Goal: Task Accomplishment & Management: Complete application form

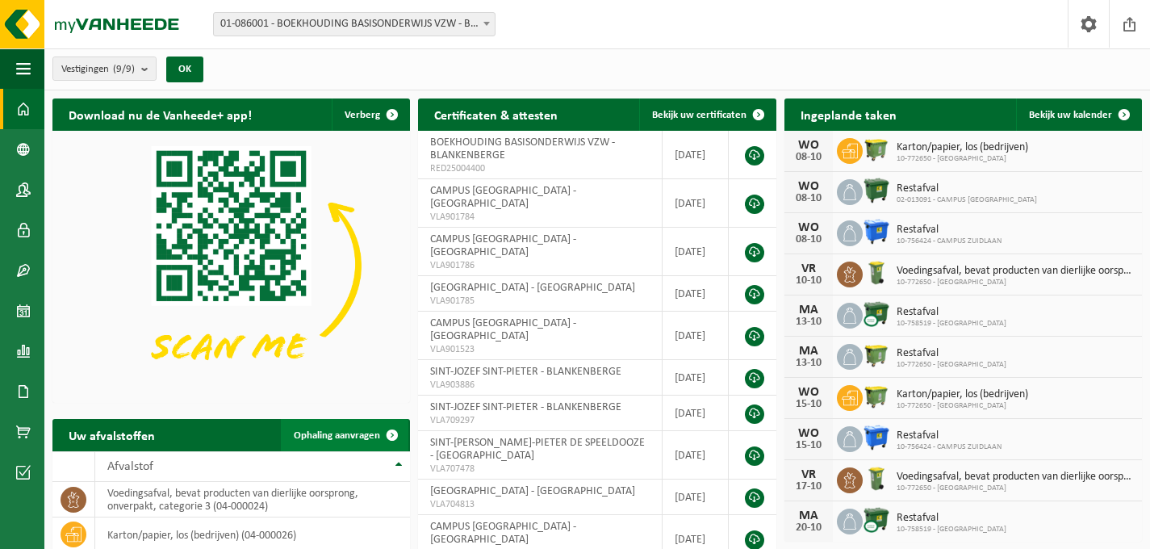
click at [365, 424] on link "Ophaling aanvragen" at bounding box center [345, 435] width 128 height 32
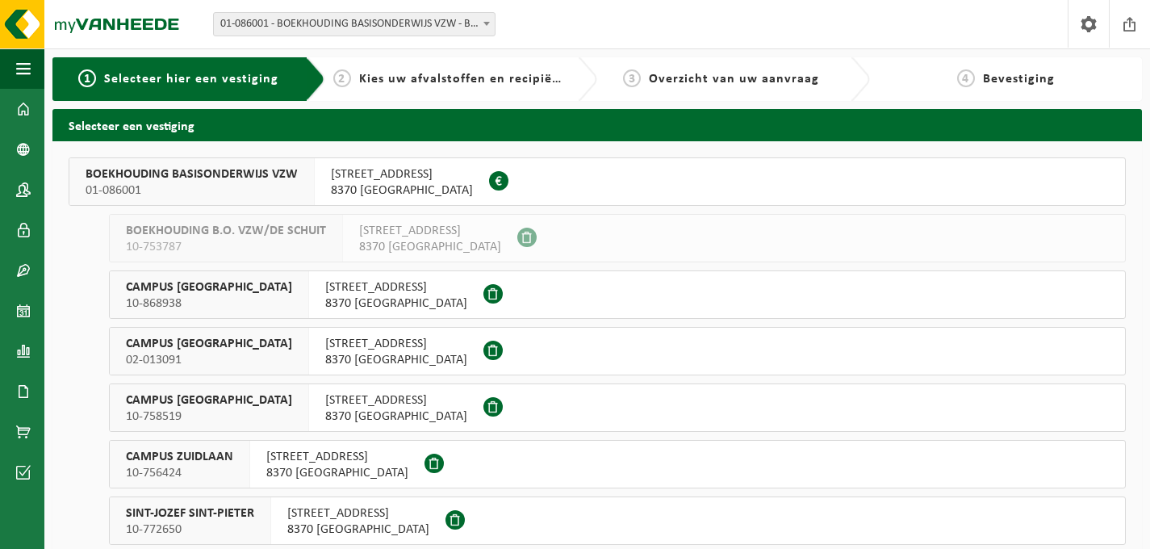
click at [401, 178] on span "WESTSTRAAT 86" at bounding box center [402, 174] width 142 height 16
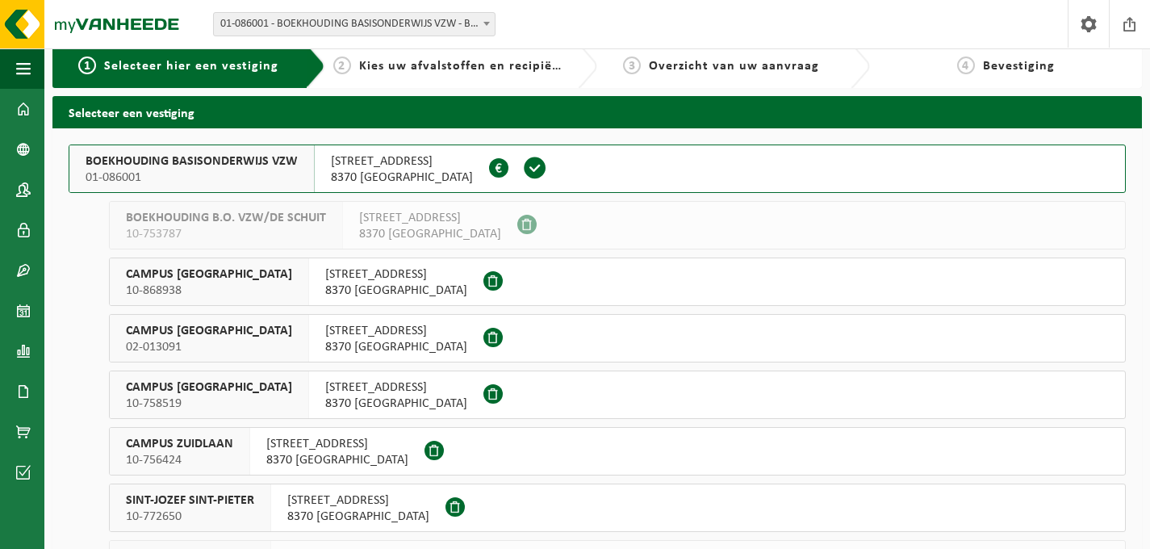
scroll to position [157, 0]
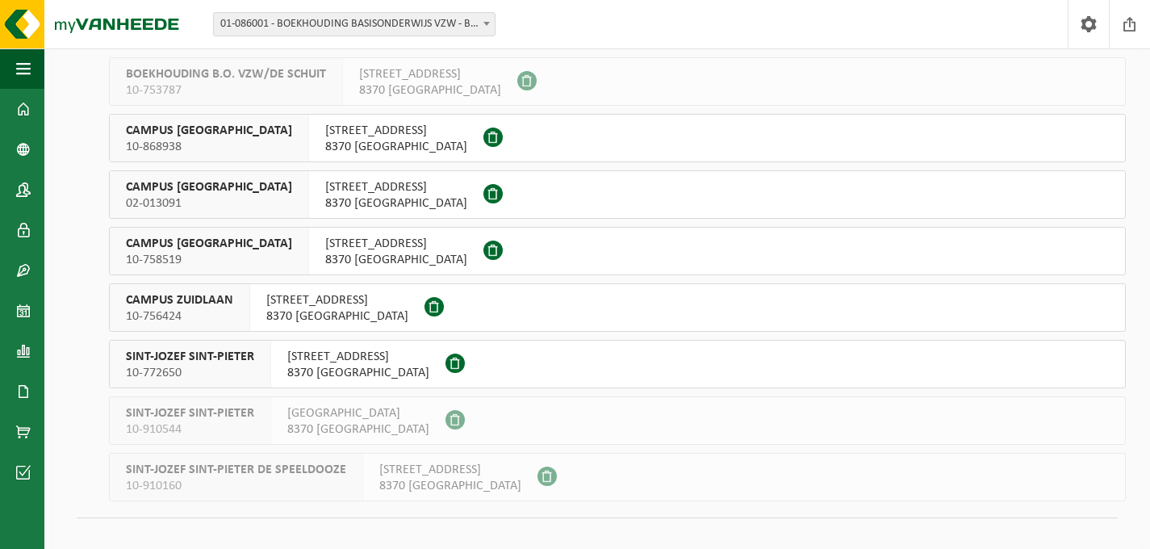
click at [204, 363] on span "SINT-JOZEF SINT-PIETER" at bounding box center [190, 357] width 128 height 16
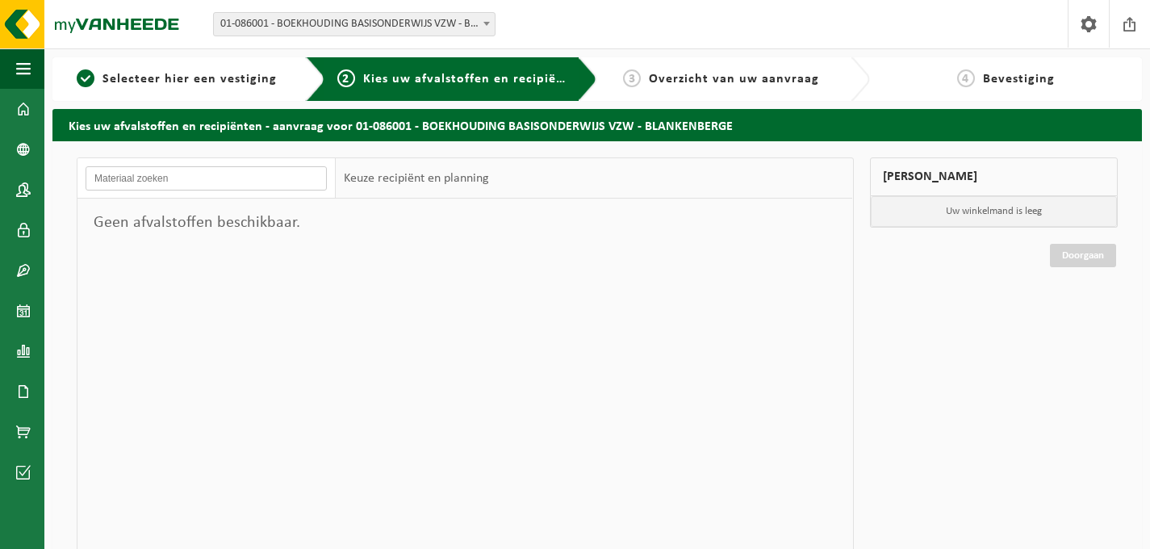
click at [300, 178] on input "text" at bounding box center [206, 178] width 241 height 24
click at [427, 80] on span "Kies uw afvalstoffen en recipiënten" at bounding box center [474, 79] width 222 height 13
drag, startPoint x: 217, startPoint y: 177, endPoint x: -22, endPoint y: 166, distance: 239.1
click at [0, 166] on html "Vestiging: 01-086001 - BOEKHOUDING BASISONDERWIJS VZW - BLANKENBERGE 10-753787 …" at bounding box center [575, 274] width 1150 height 549
type input "l"
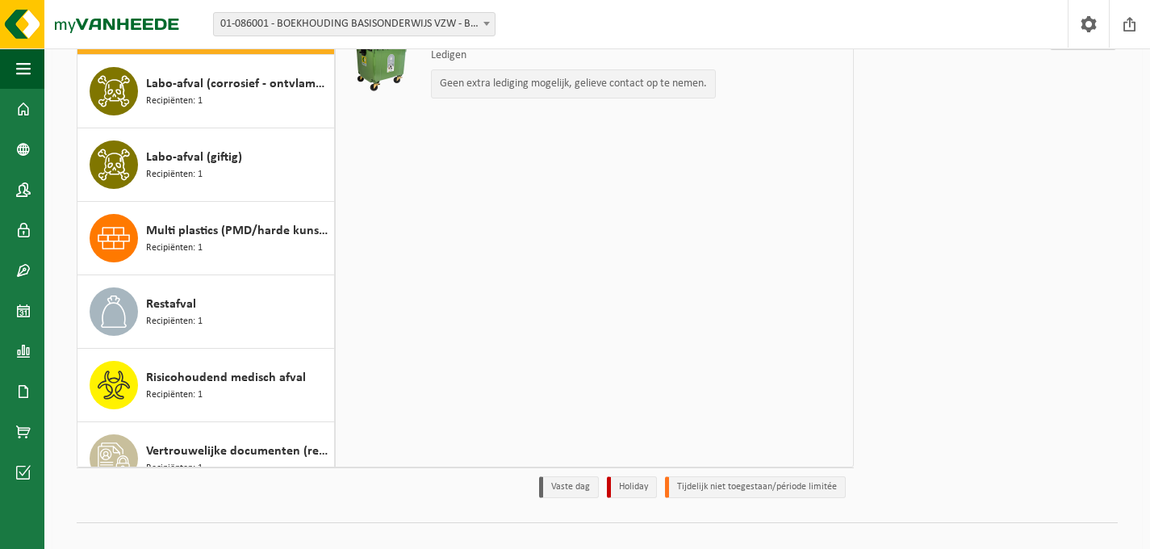
scroll to position [240, 0]
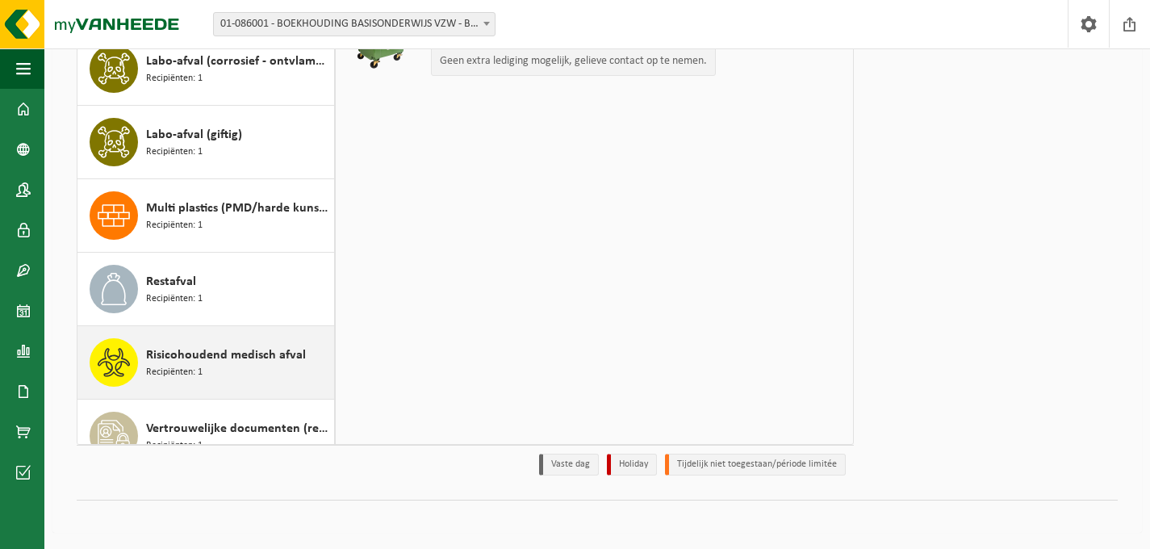
click at [255, 349] on span "Risicohoudend medisch afval" at bounding box center [226, 354] width 160 height 19
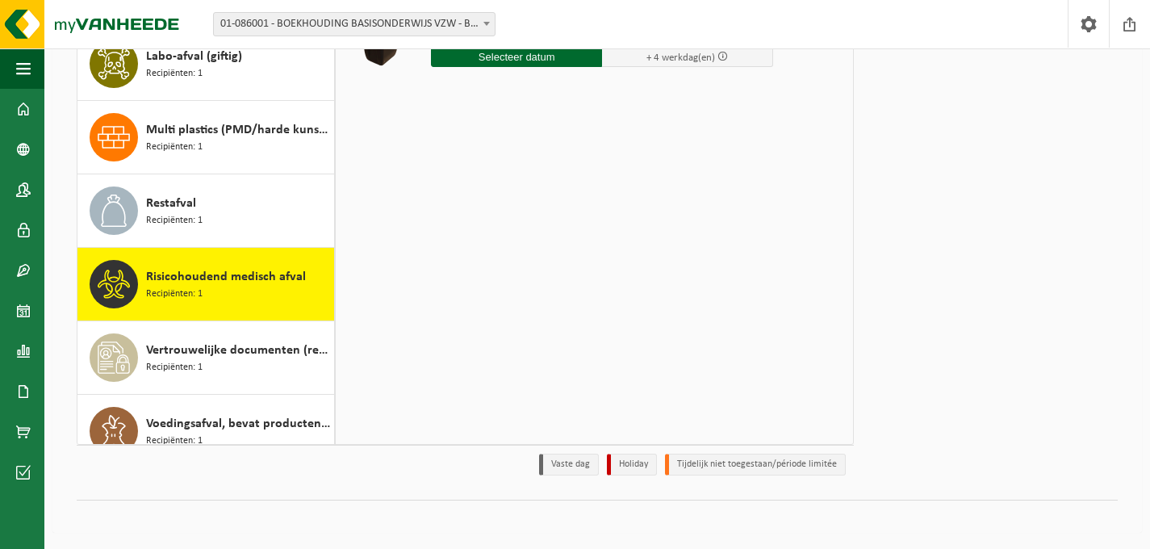
scroll to position [57, 0]
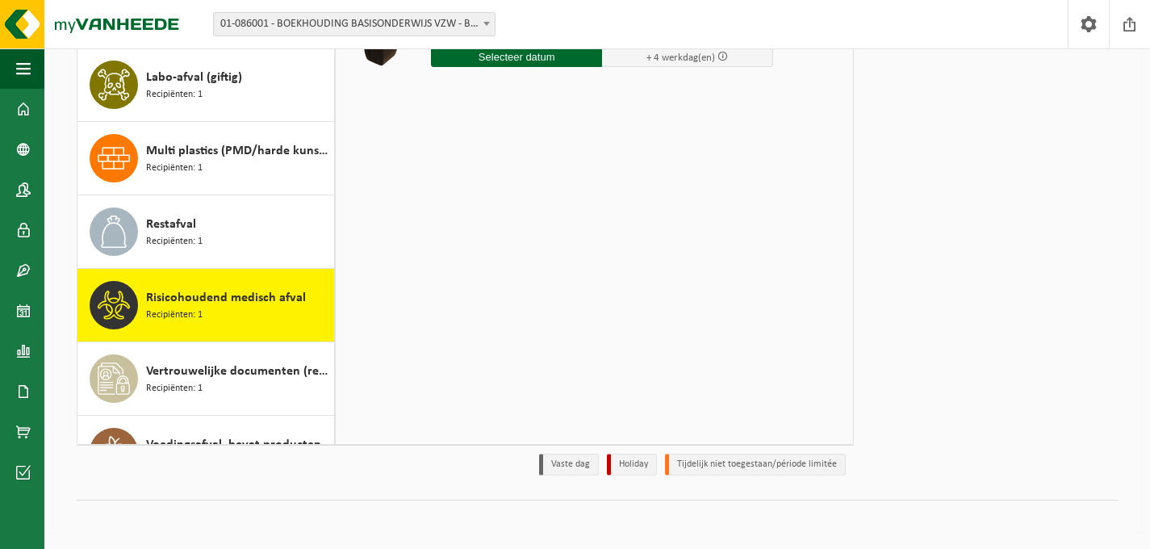
click at [262, 310] on div "Risicohoudend medisch afval Recipiënten: 1" at bounding box center [238, 305] width 184 height 48
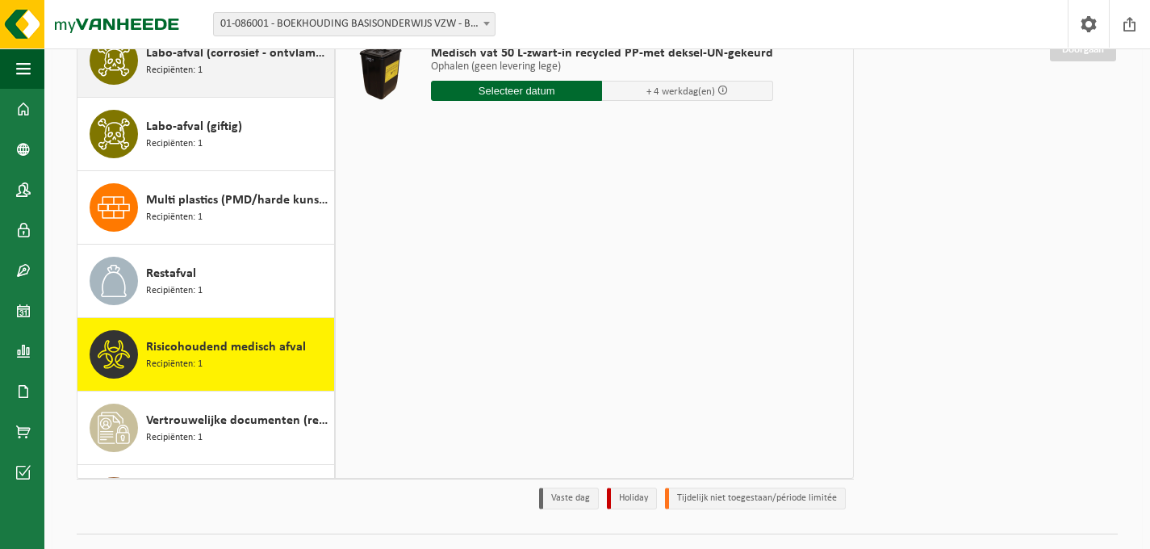
scroll to position [16, 0]
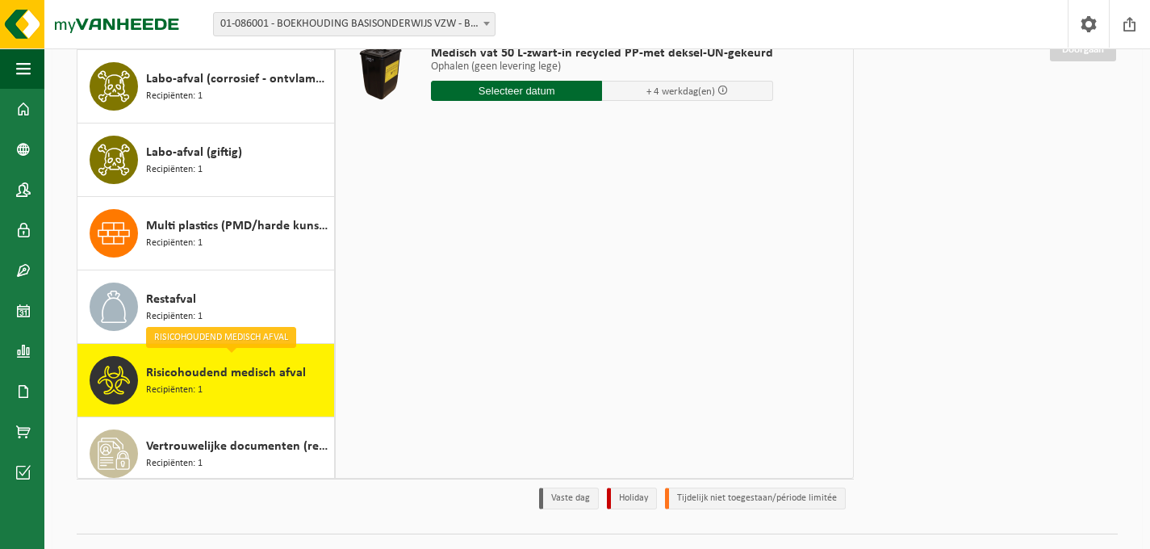
click at [490, 95] on input "text" at bounding box center [516, 91] width 171 height 20
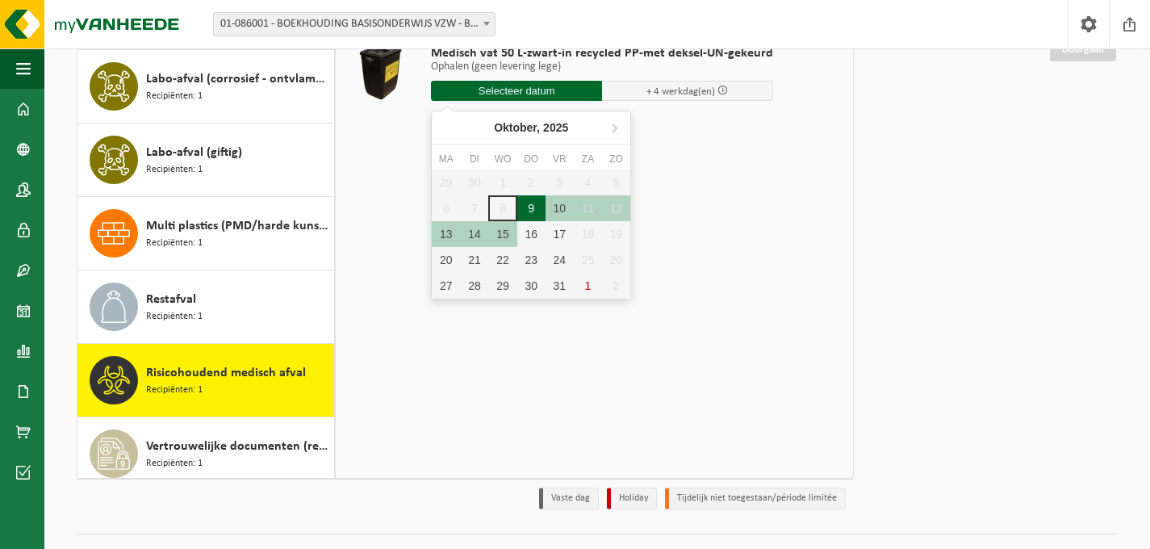
click at [539, 210] on div "9" at bounding box center [531, 208] width 28 height 26
type input "Van 2025-10-09"
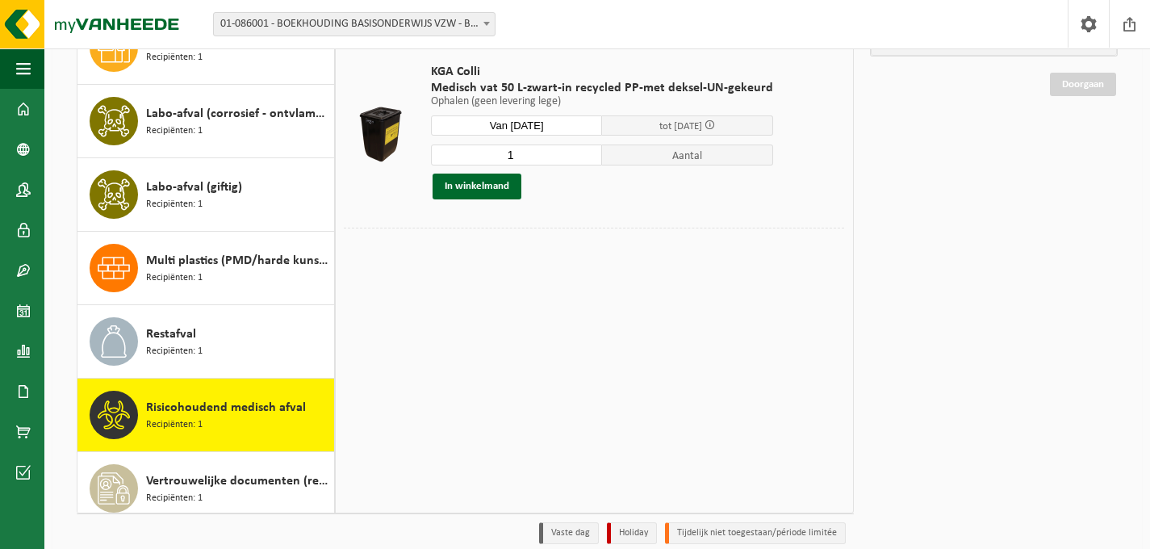
scroll to position [168, 0]
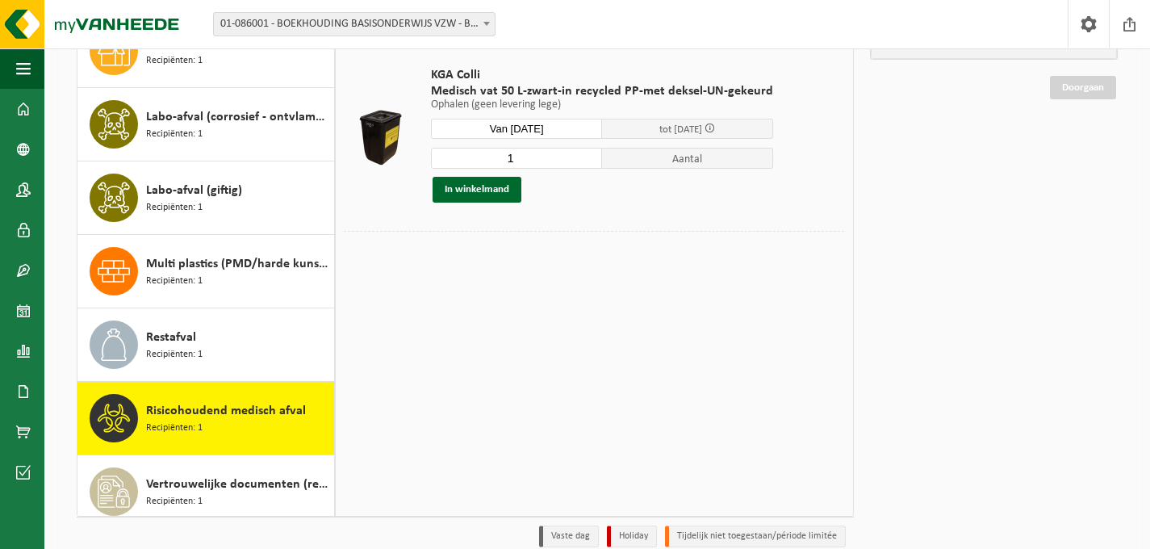
click at [712, 128] on span at bounding box center [709, 128] width 10 height 10
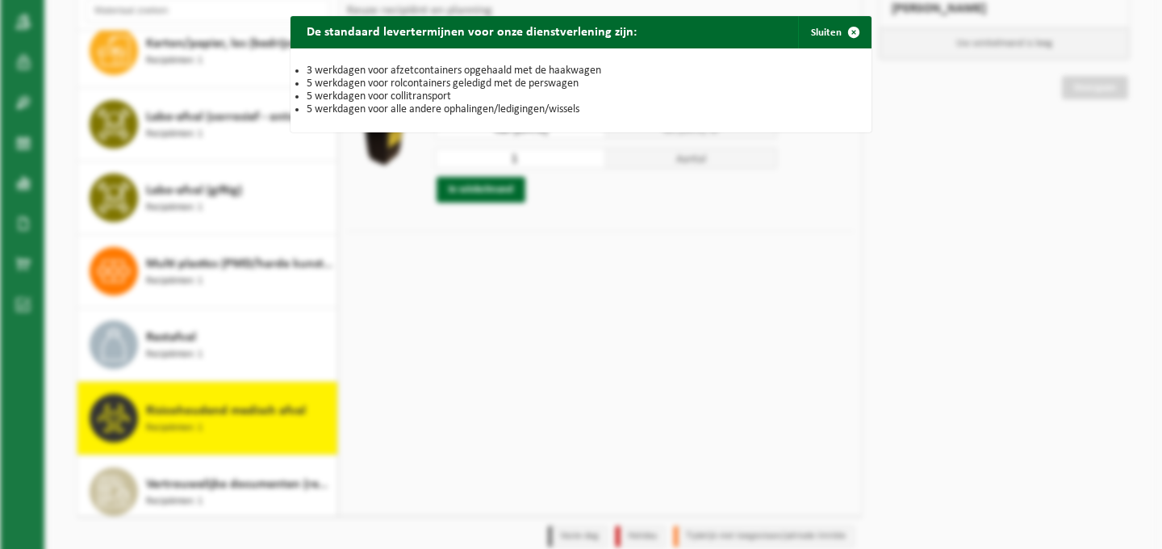
click at [712, 128] on div "3 werkdagen voor afzetcontainers opgehaald met de haakwagen 5 werkdagen voor ro…" at bounding box center [581, 90] width 581 height 84
click at [827, 31] on button "Sluiten" at bounding box center [834, 32] width 72 height 32
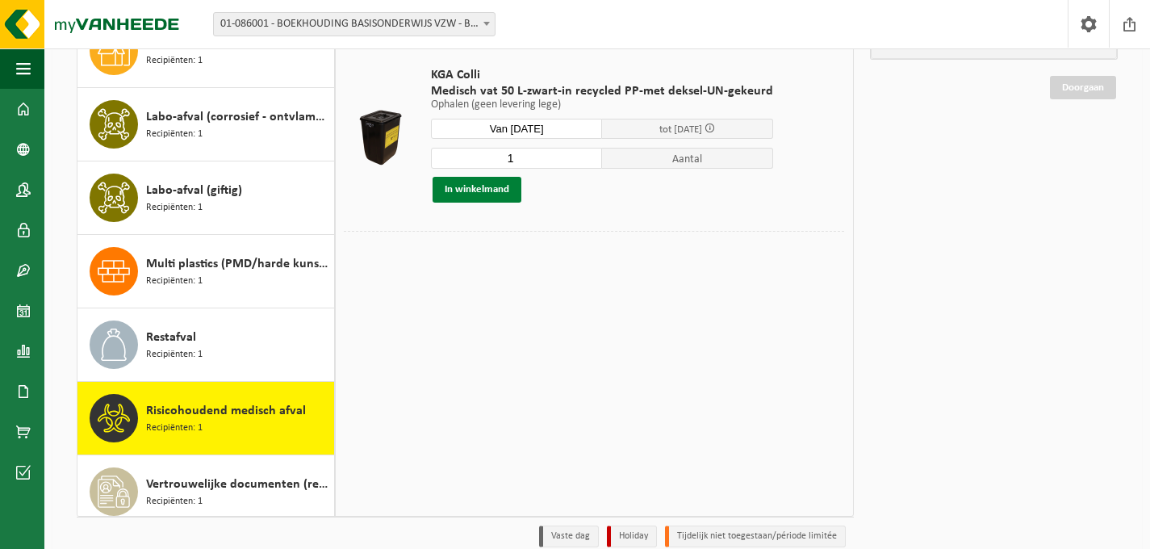
click at [497, 188] on button "In winkelmand" at bounding box center [477, 190] width 89 height 26
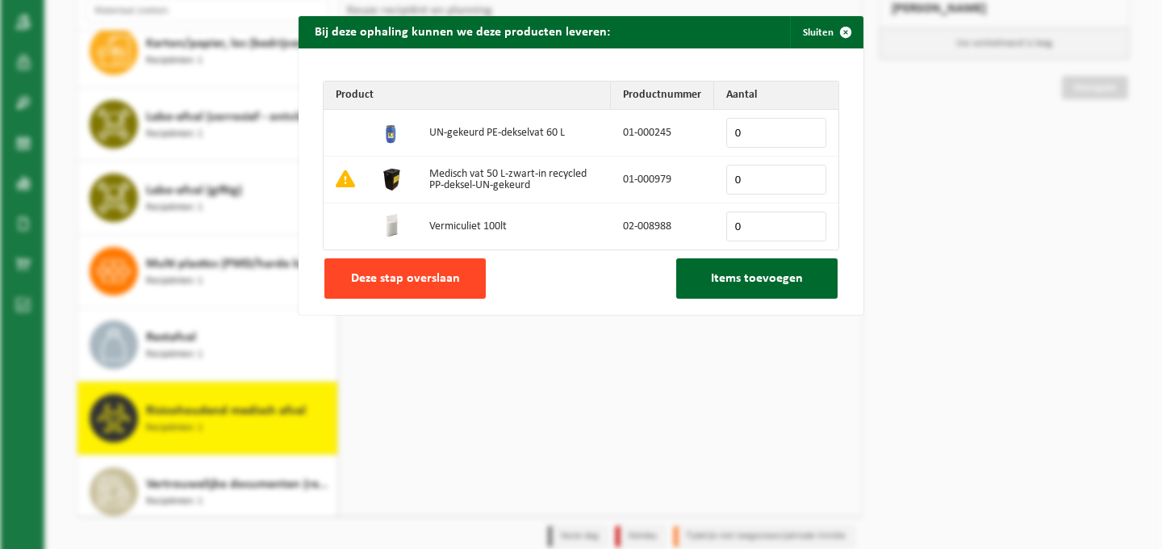
click at [428, 280] on span "Deze stap overslaan" at bounding box center [405, 278] width 109 height 13
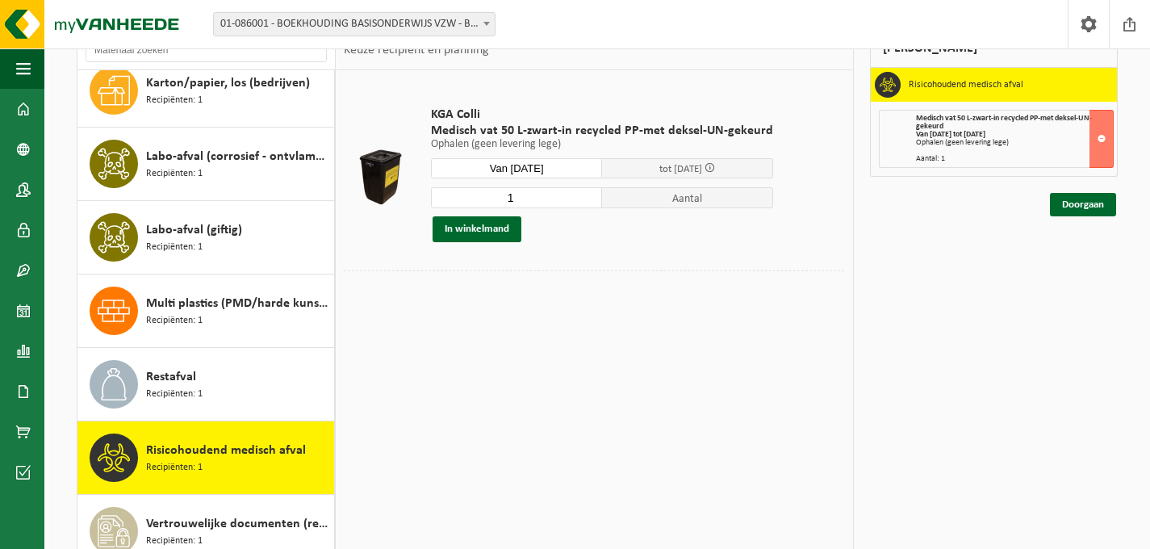
scroll to position [98, 0]
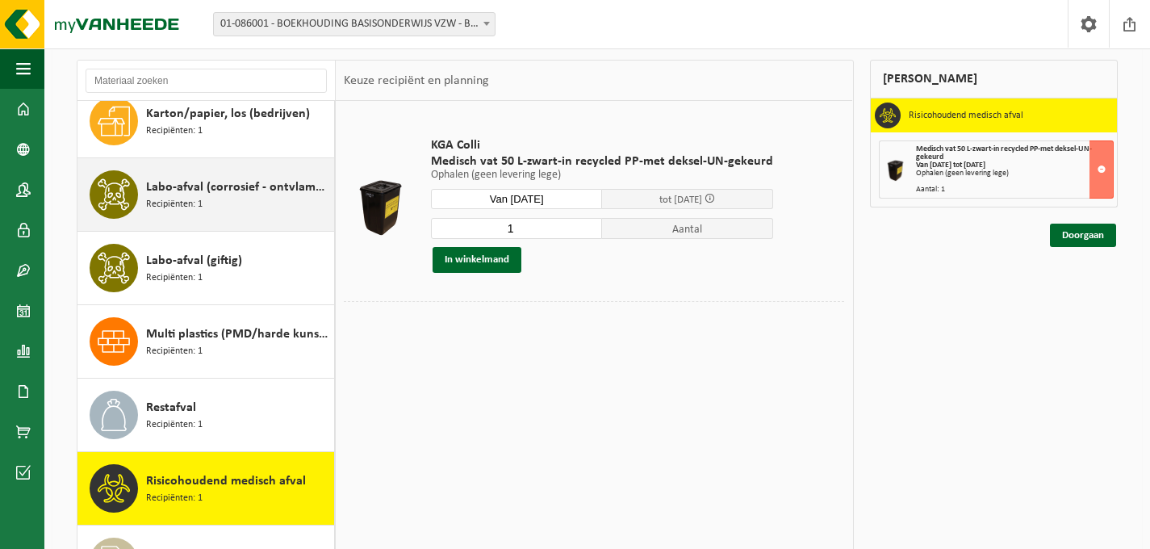
click at [212, 187] on span "Labo-afval (corrosief - ontvlambaar)" at bounding box center [238, 187] width 184 height 19
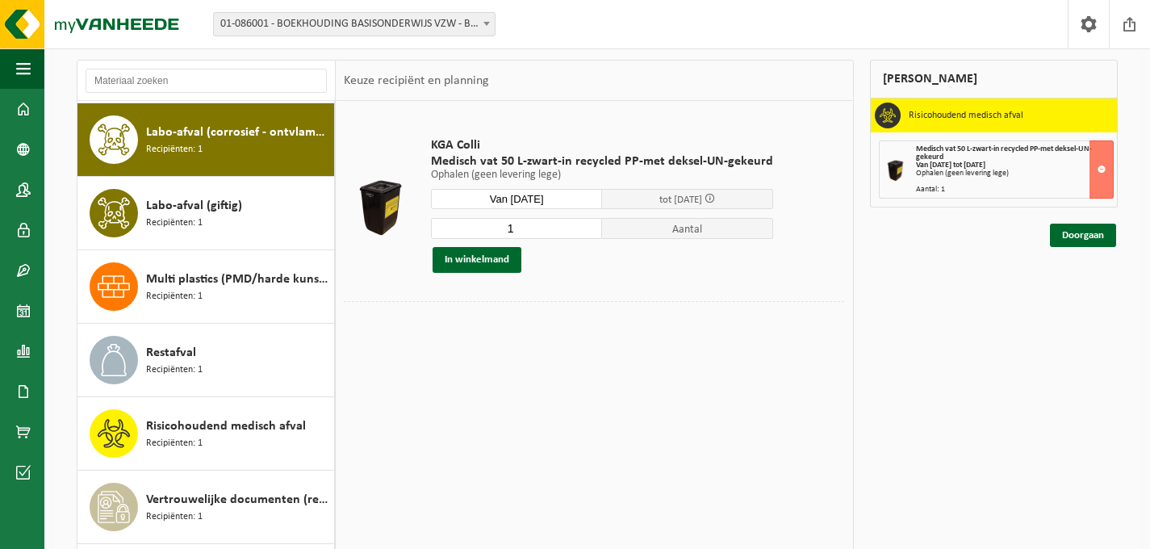
scroll to position [73, 0]
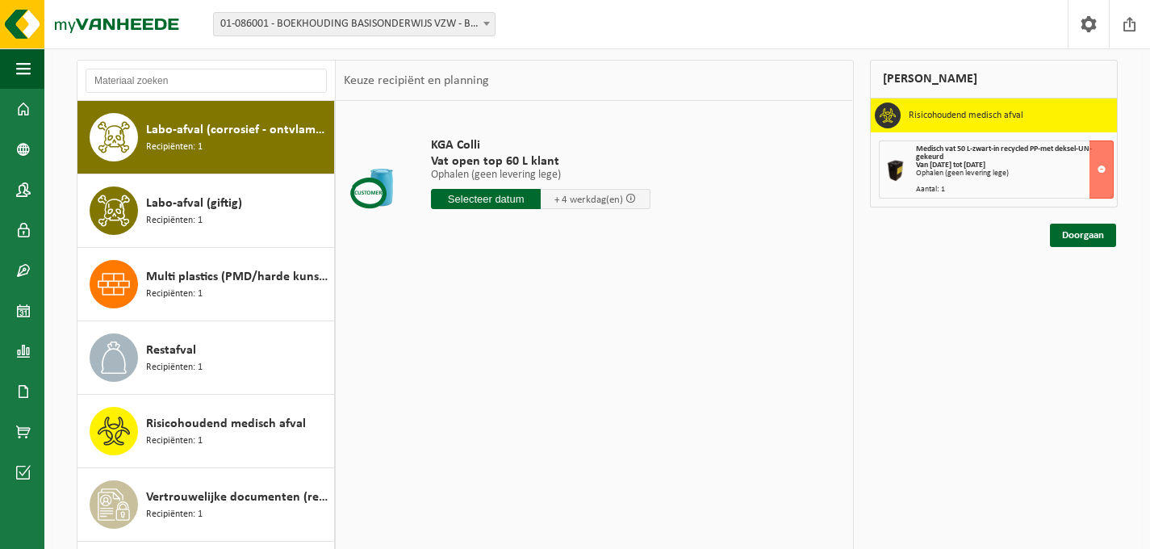
click at [476, 200] on input "text" at bounding box center [486, 199] width 110 height 20
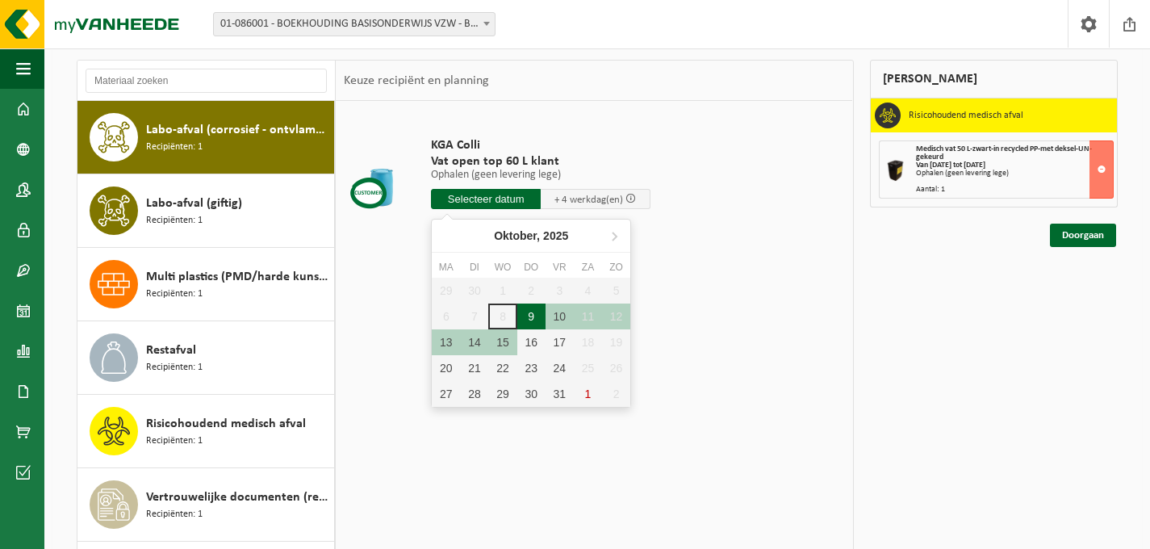
click at [533, 315] on div "9" at bounding box center [531, 316] width 28 height 26
type input "Van 2025-10-09"
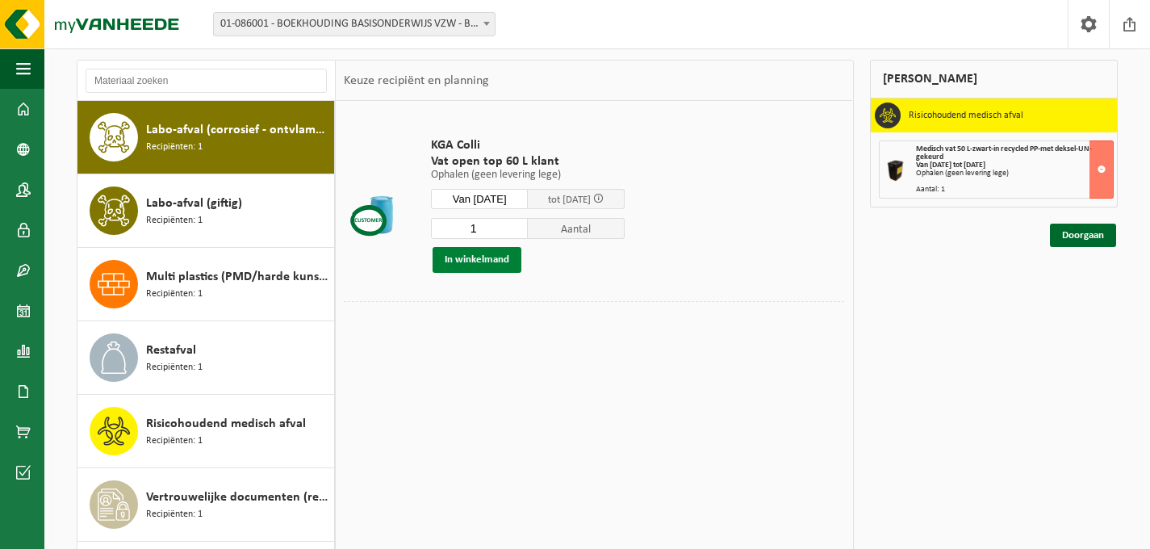
click at [486, 261] on button "In winkelmand" at bounding box center [477, 260] width 89 height 26
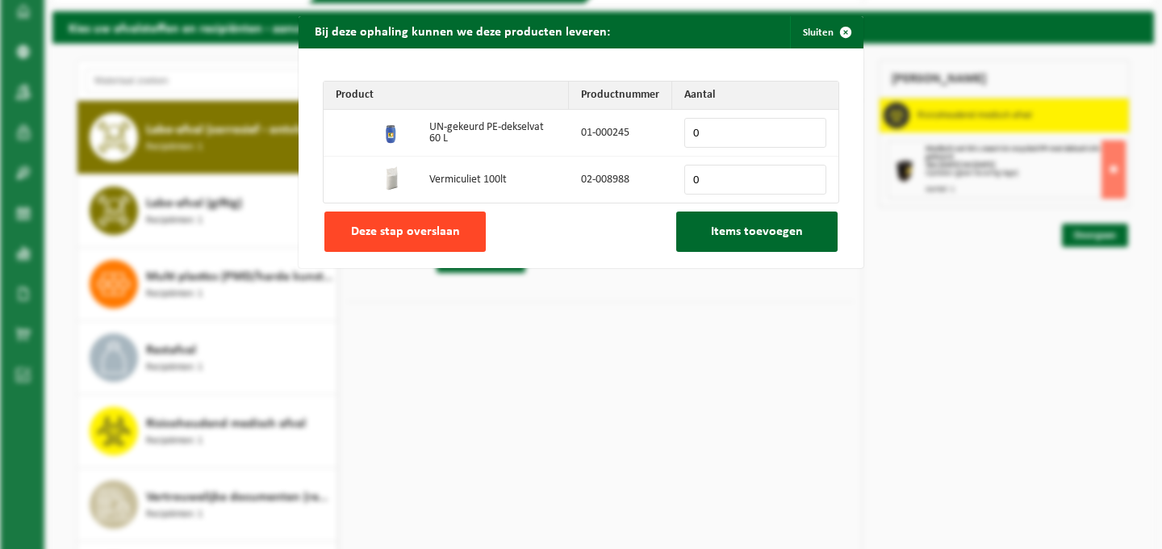
click at [405, 232] on span "Deze stap overslaan" at bounding box center [405, 231] width 109 height 13
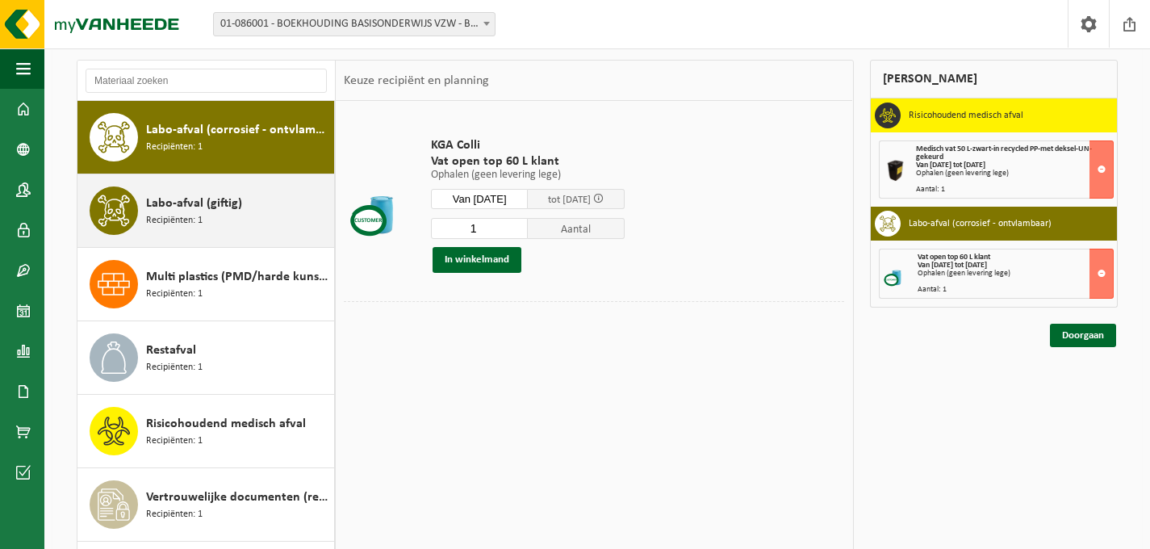
click at [190, 214] on span "Recipiënten: 1" at bounding box center [174, 220] width 56 height 15
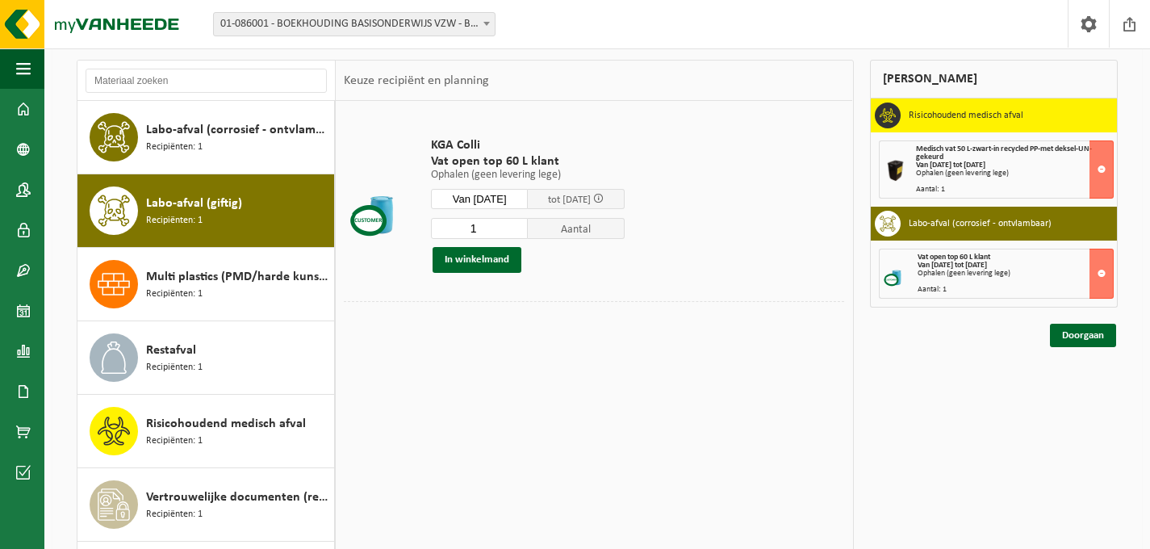
scroll to position [102, 0]
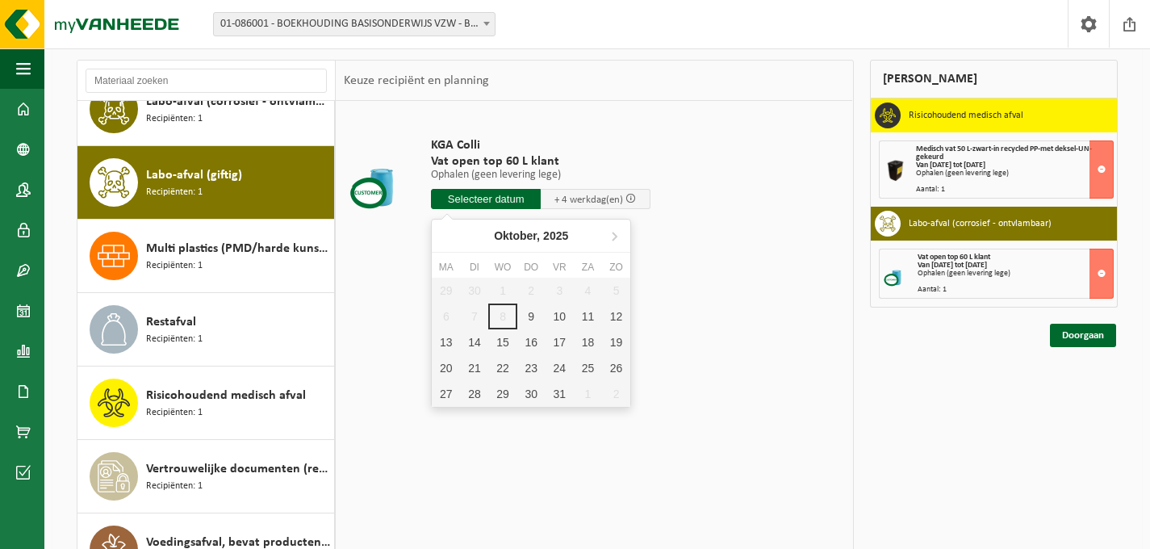
click at [484, 203] on input "text" at bounding box center [486, 199] width 110 height 20
click at [526, 308] on div "9" at bounding box center [531, 316] width 28 height 26
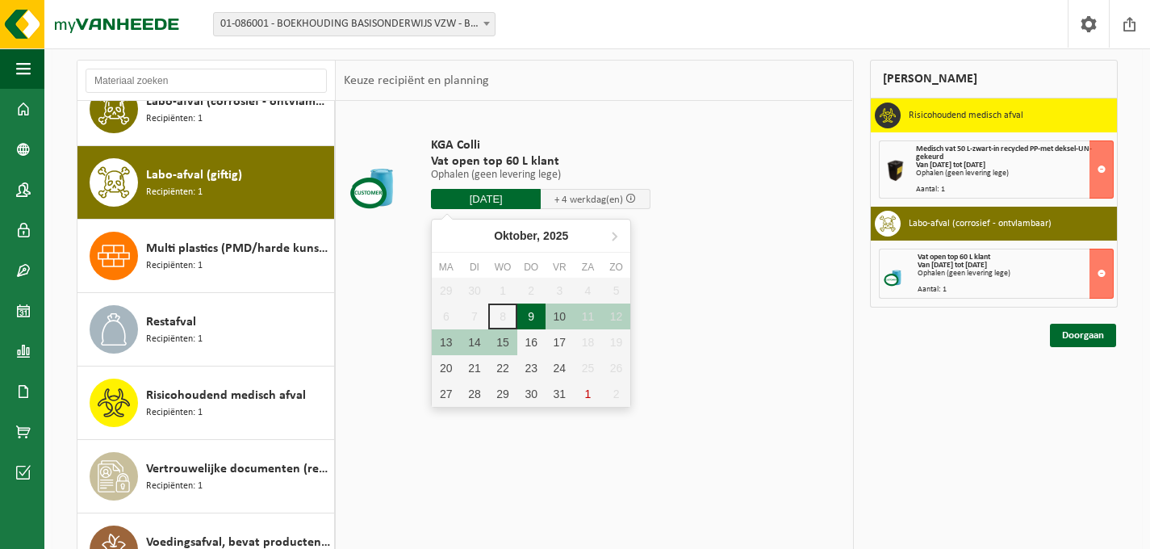
type input "Van 2025-10-09"
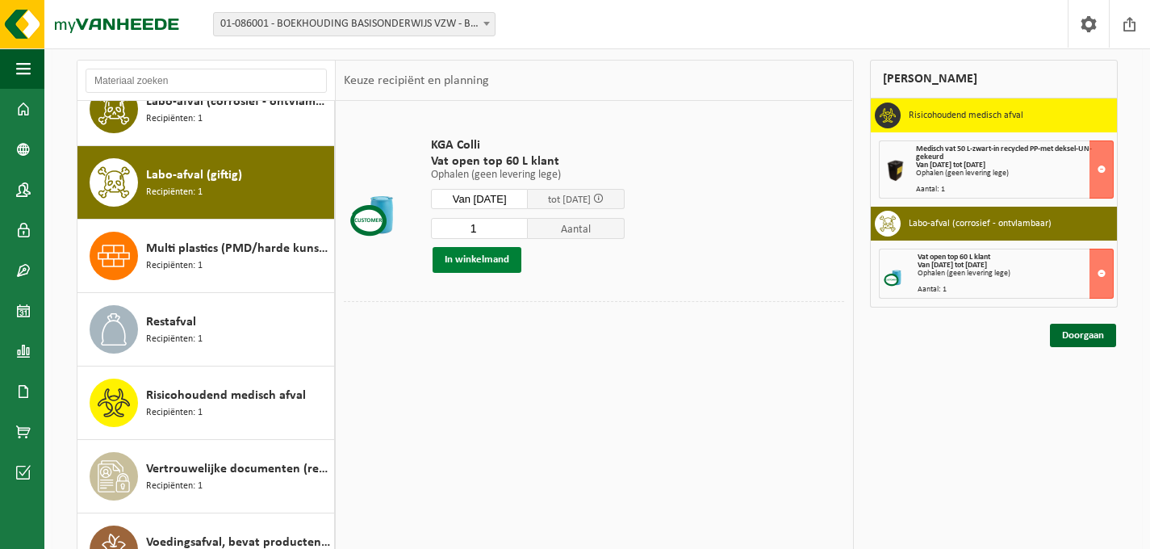
click at [483, 261] on button "In winkelmand" at bounding box center [477, 260] width 89 height 26
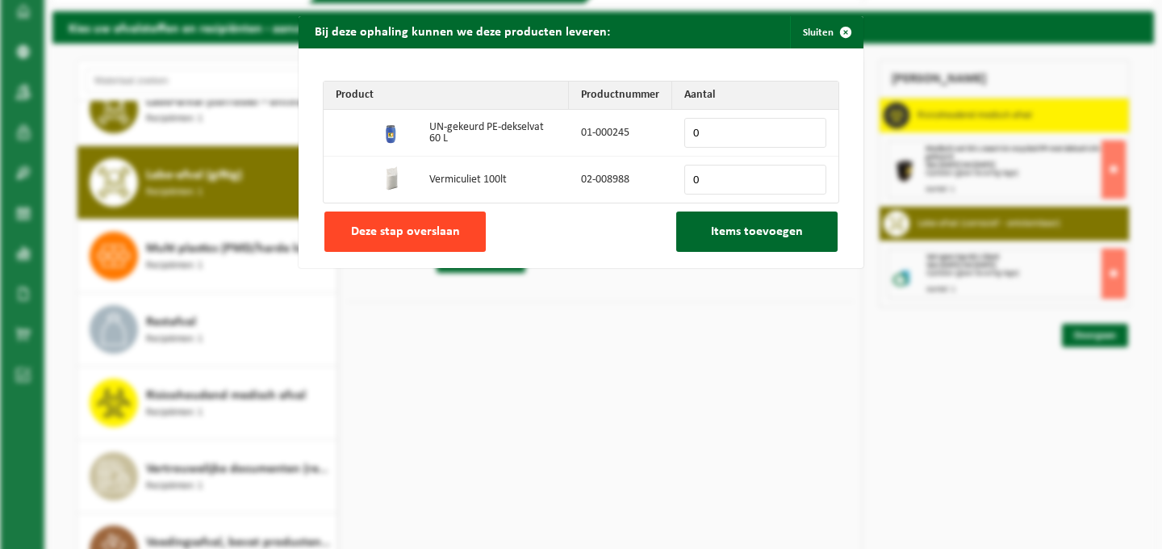
click at [433, 236] on button "Deze stap overslaan" at bounding box center [404, 231] width 161 height 40
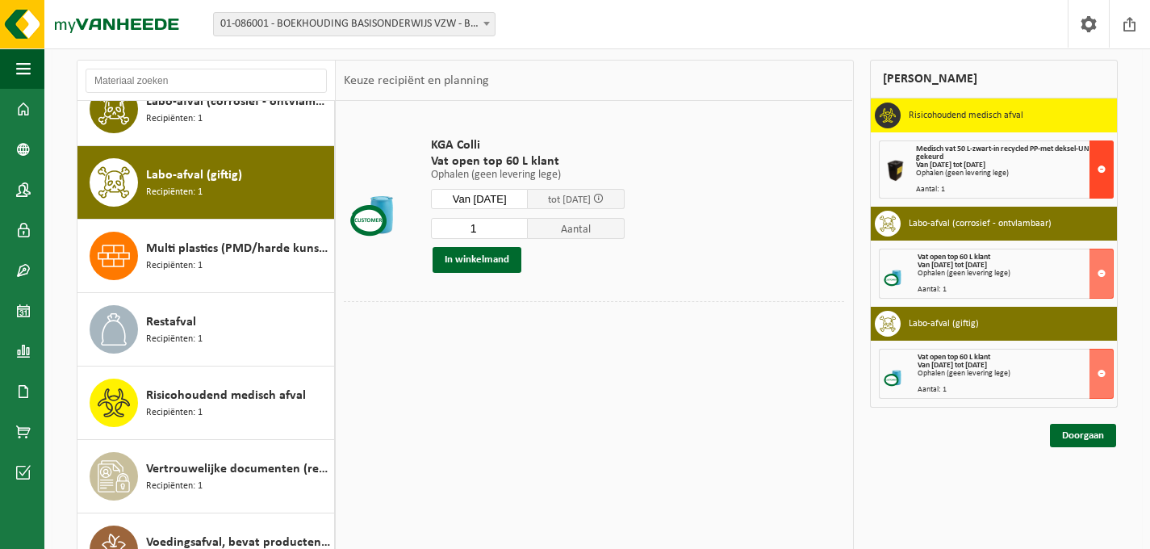
click at [1103, 173] on button at bounding box center [1101, 169] width 24 height 58
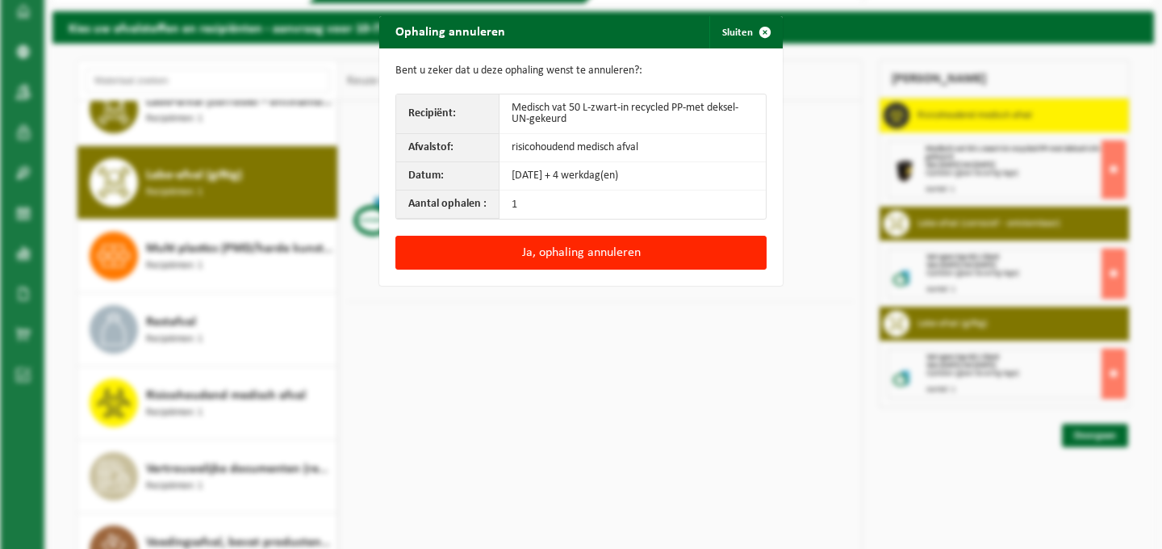
click at [532, 200] on td "1" at bounding box center [633, 204] width 266 height 28
click at [533, 200] on td "1" at bounding box center [633, 204] width 266 height 28
click at [461, 345] on div "Ophaling annuleren Sluiten Bent u zeker dat u deze ophaling wenst te annuleren?…" at bounding box center [581, 274] width 1162 height 549
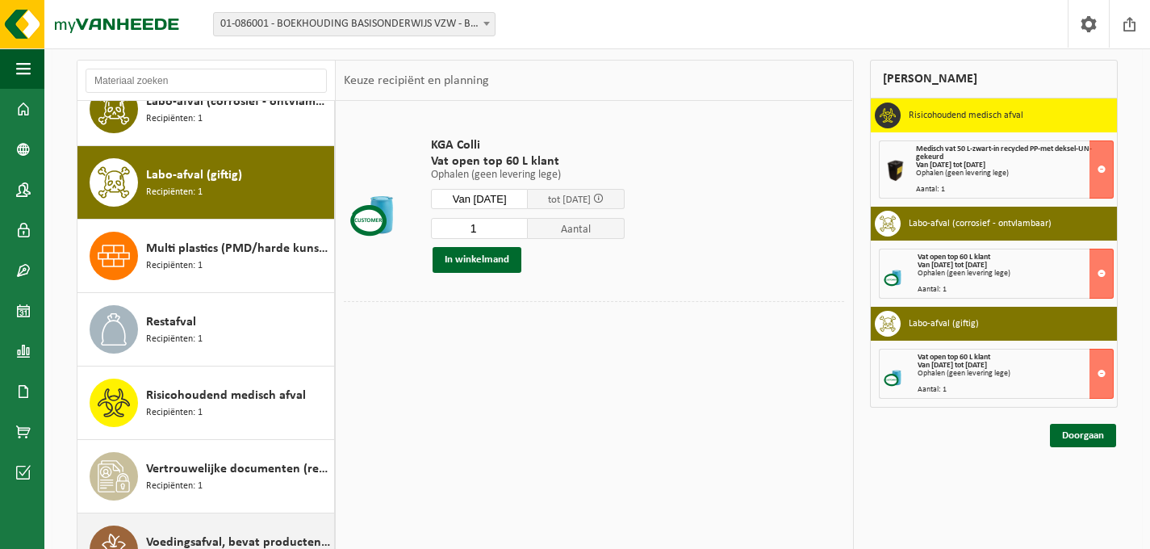
scroll to position [219, 0]
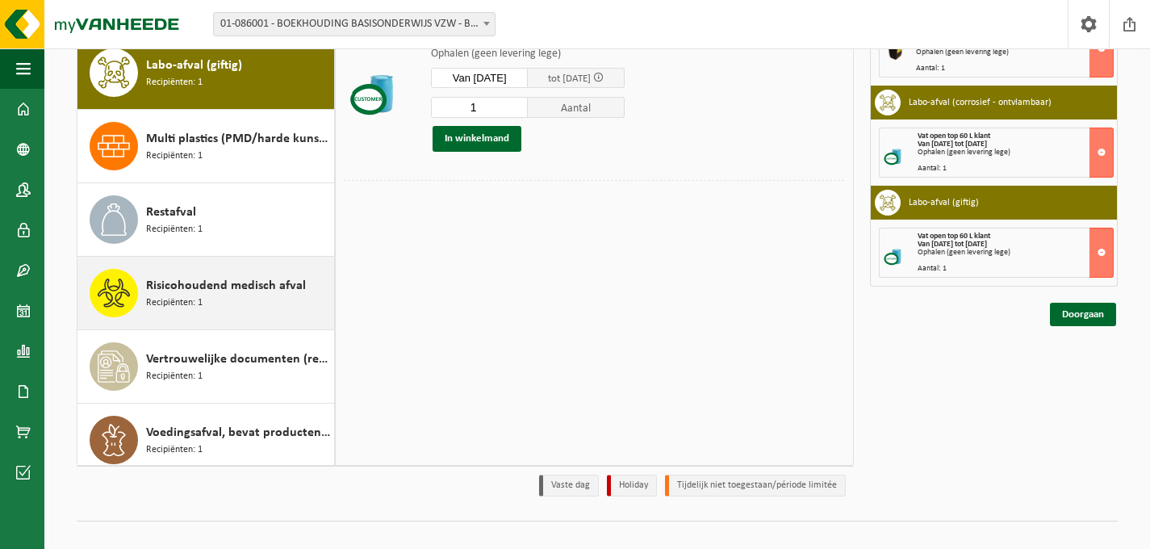
click at [222, 313] on div "Risicohoudend medisch afval Recipiënten: 1" at bounding box center [238, 293] width 184 height 48
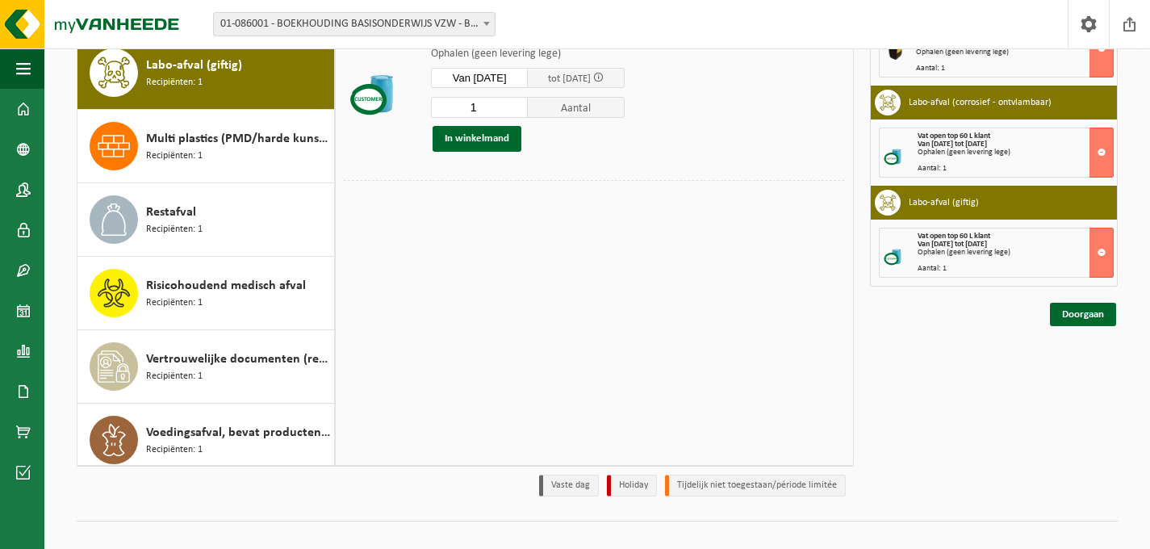
scroll to position [102, 0]
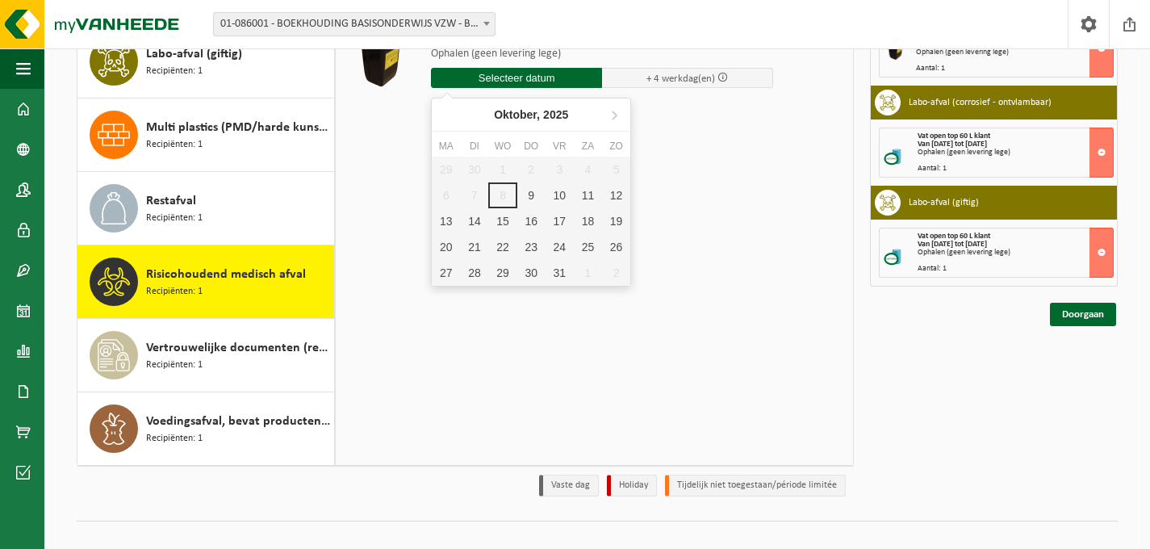
click at [516, 83] on input "text" at bounding box center [516, 78] width 171 height 20
click at [527, 190] on div "9" at bounding box center [531, 195] width 28 height 26
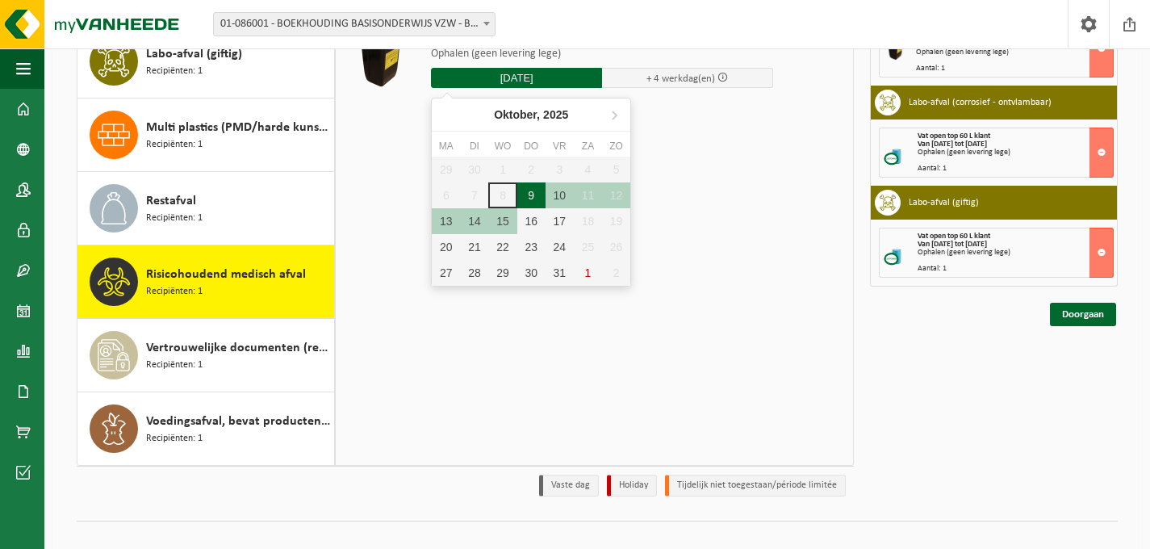
type input "Van 2025-10-09"
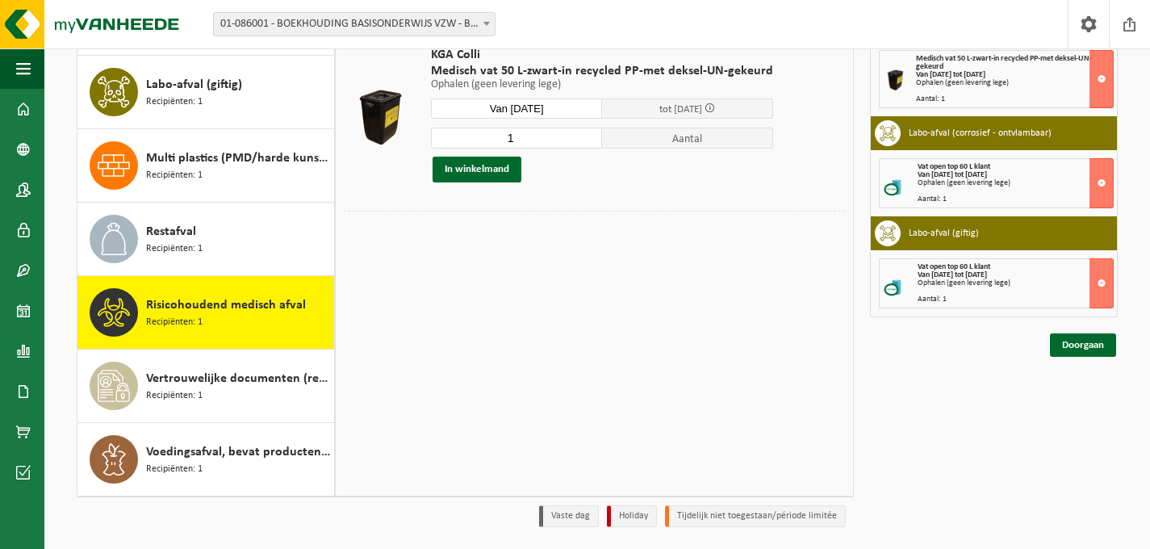
scroll to position [152, 0]
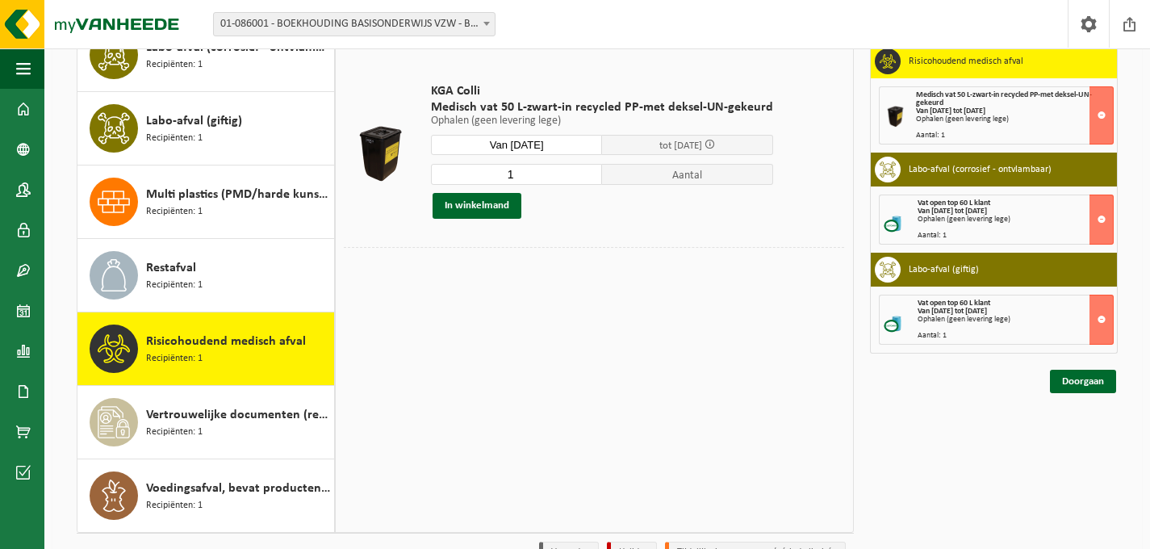
click at [552, 178] on input "1" at bounding box center [516, 174] width 171 height 21
type input "3"
click at [486, 212] on button "In winkelmand" at bounding box center [477, 206] width 89 height 26
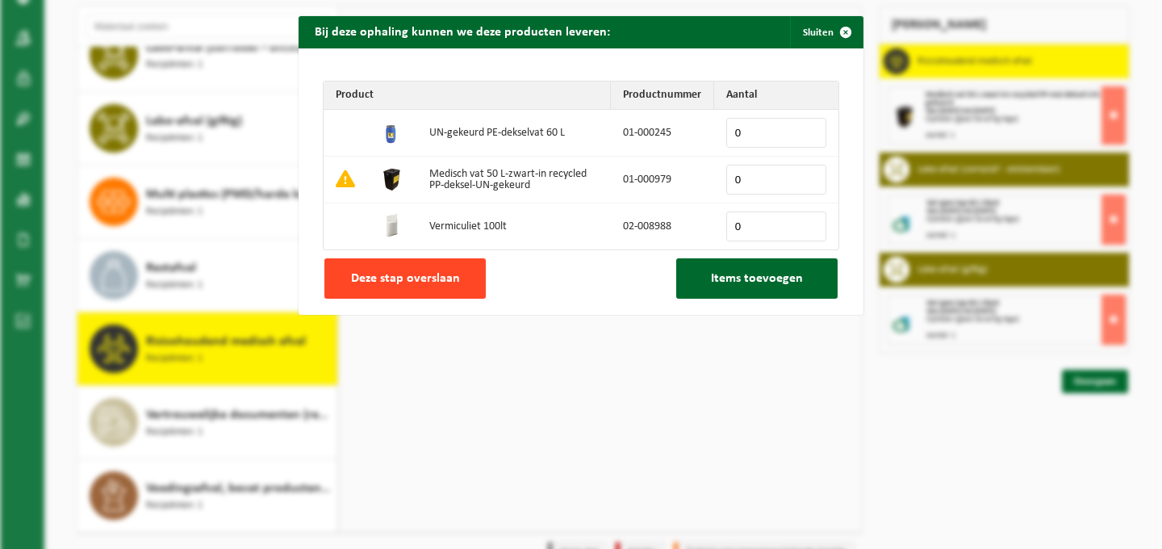
drag, startPoint x: 384, startPoint y: 278, endPoint x: 399, endPoint y: 281, distance: 15.5
click at [386, 278] on span "Deze stap overslaan" at bounding box center [405, 278] width 109 height 13
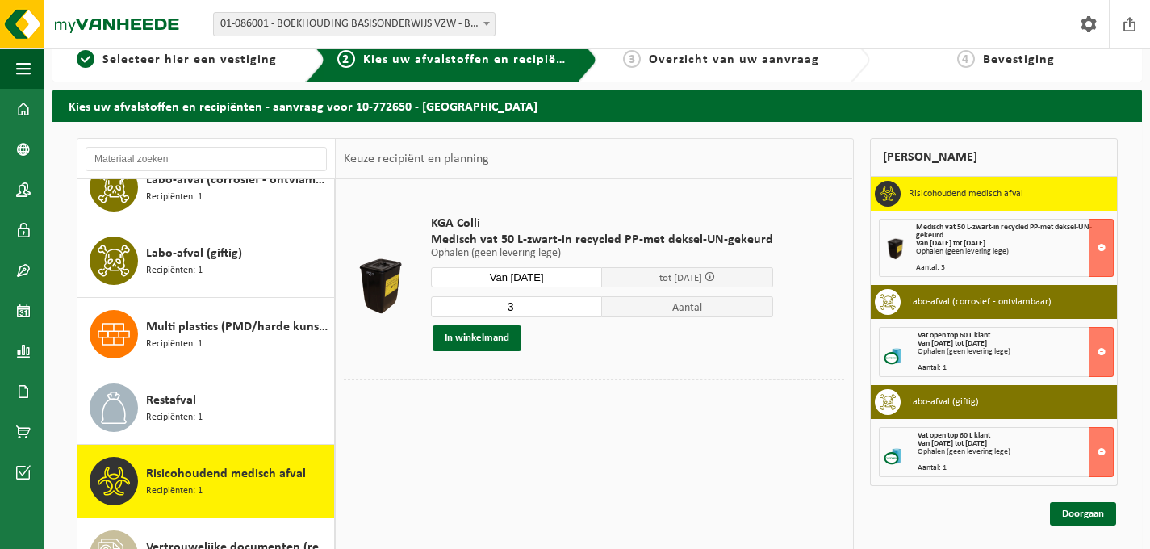
scroll to position [23, 0]
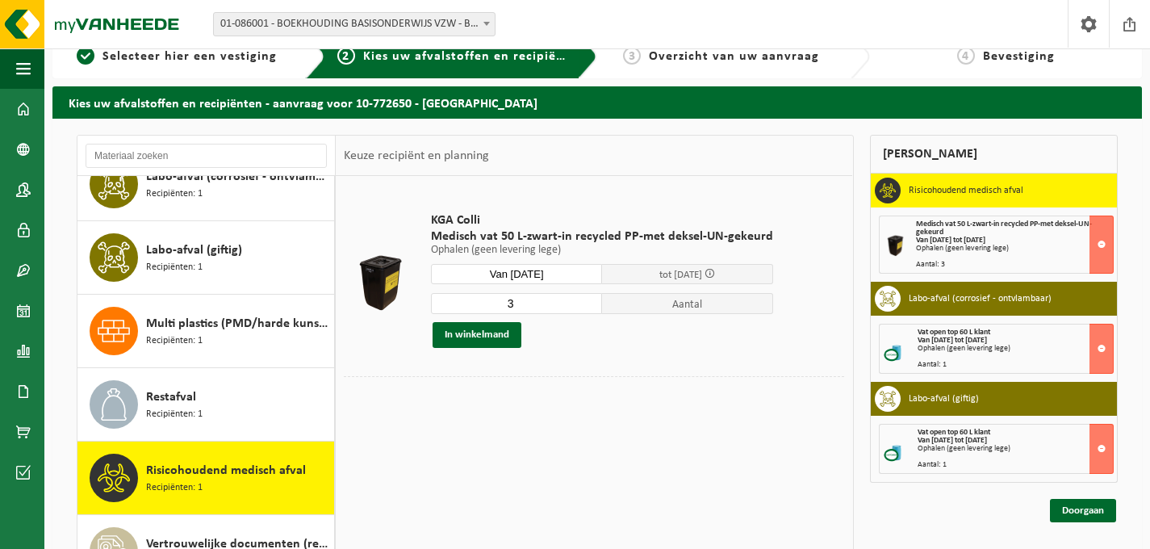
click at [255, 459] on div "Risicohoudend medisch afval Recipiënten: 1" at bounding box center [238, 478] width 184 height 48
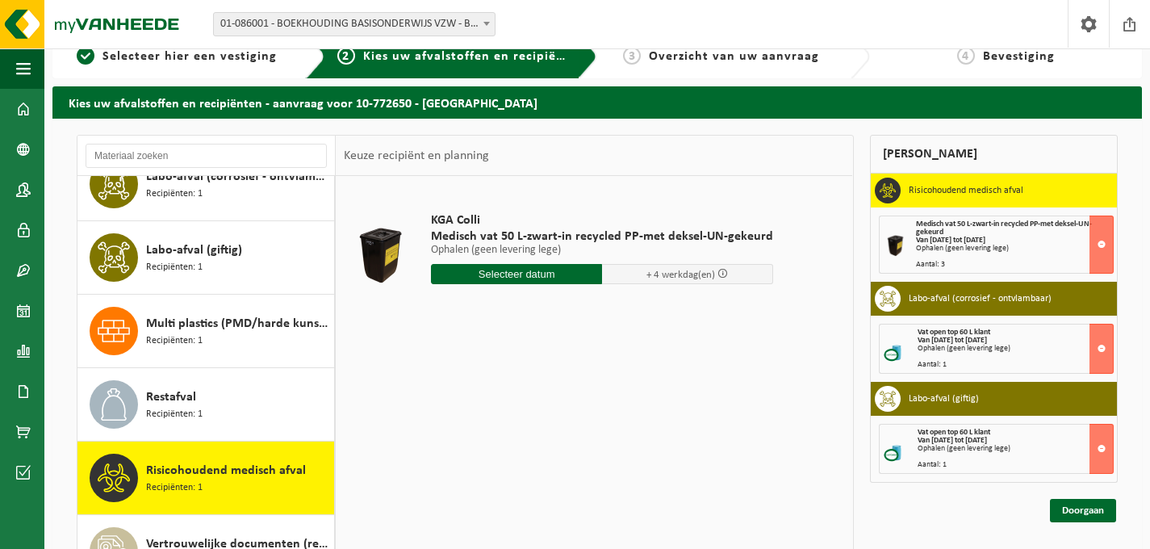
click at [220, 479] on span "Risicohoudend medisch afval" at bounding box center [226, 470] width 160 height 19
click at [492, 277] on input "text" at bounding box center [516, 274] width 171 height 20
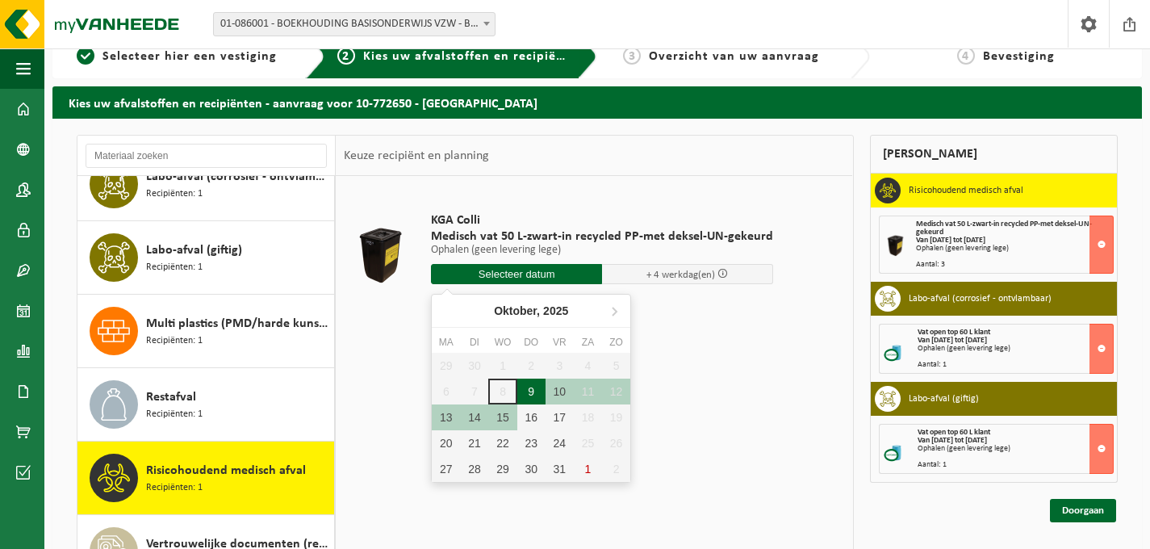
click at [528, 391] on div "9" at bounding box center [531, 391] width 28 height 26
type input "Van 2025-10-09"
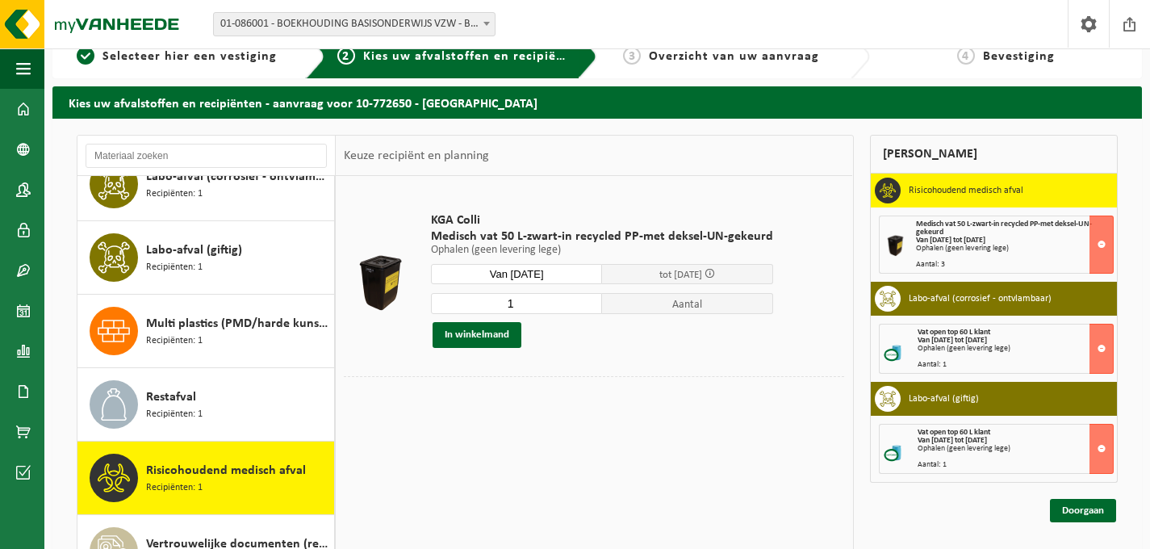
click at [543, 307] on input "1" at bounding box center [516, 303] width 171 height 21
drag, startPoint x: 543, startPoint y: 307, endPoint x: 442, endPoint y: 293, distance: 101.9
click at [442, 293] on input "1" at bounding box center [516, 303] width 171 height 21
type input "4"
click at [510, 335] on button "In winkelmand" at bounding box center [477, 335] width 89 height 26
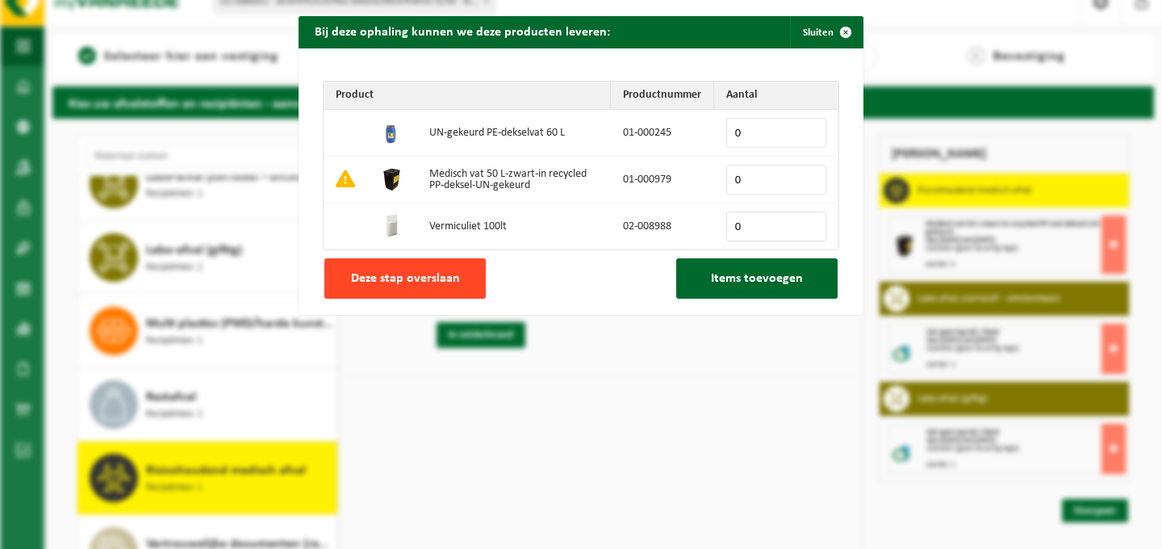
click at [403, 281] on span "Deze stap overslaan" at bounding box center [405, 278] width 109 height 13
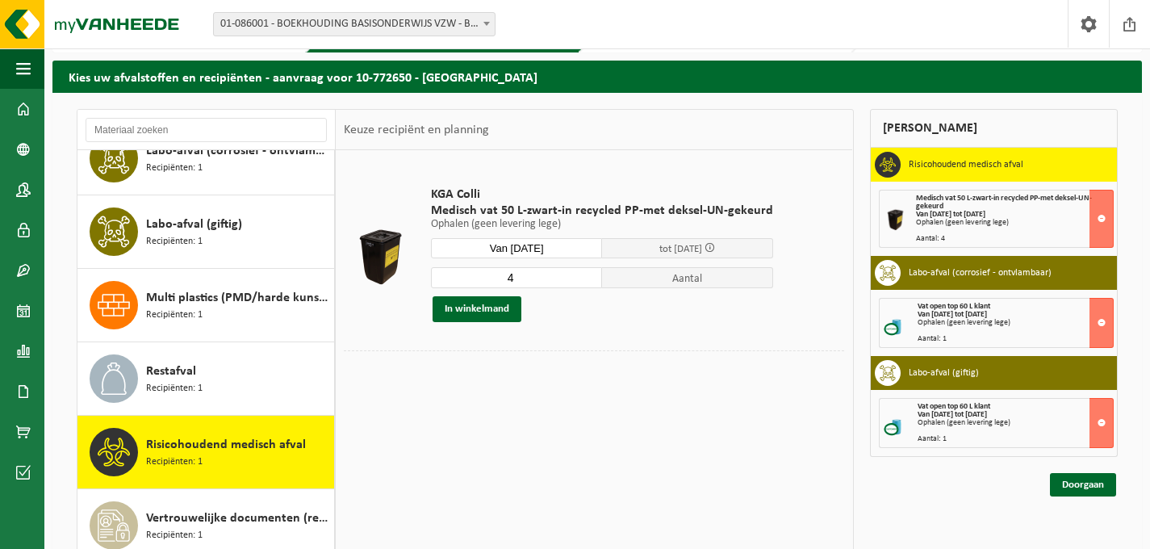
scroll to position [98, 0]
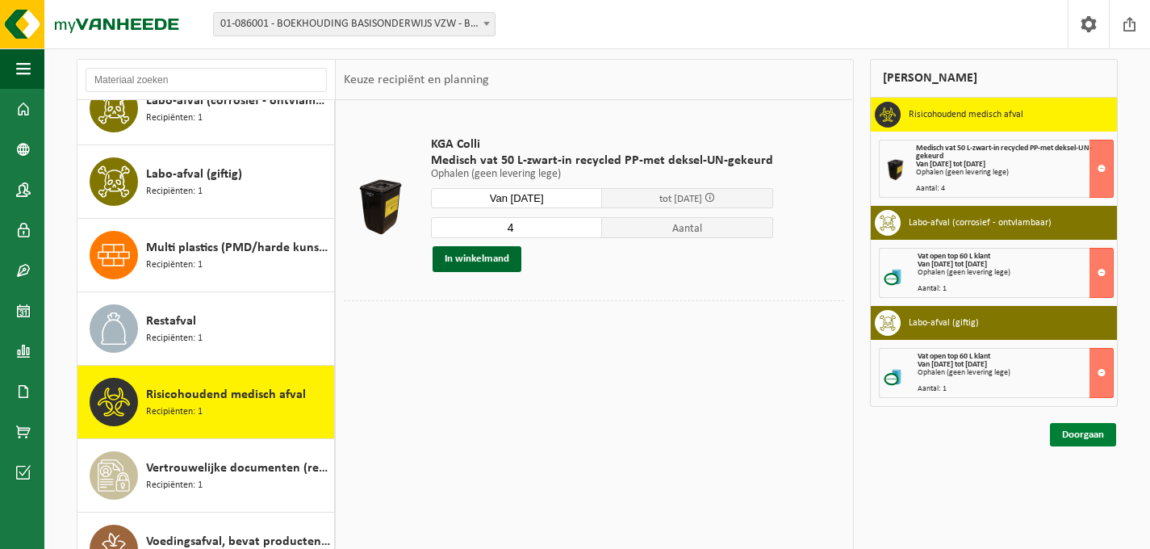
click at [1097, 439] on link "Doorgaan" at bounding box center [1083, 434] width 66 height 23
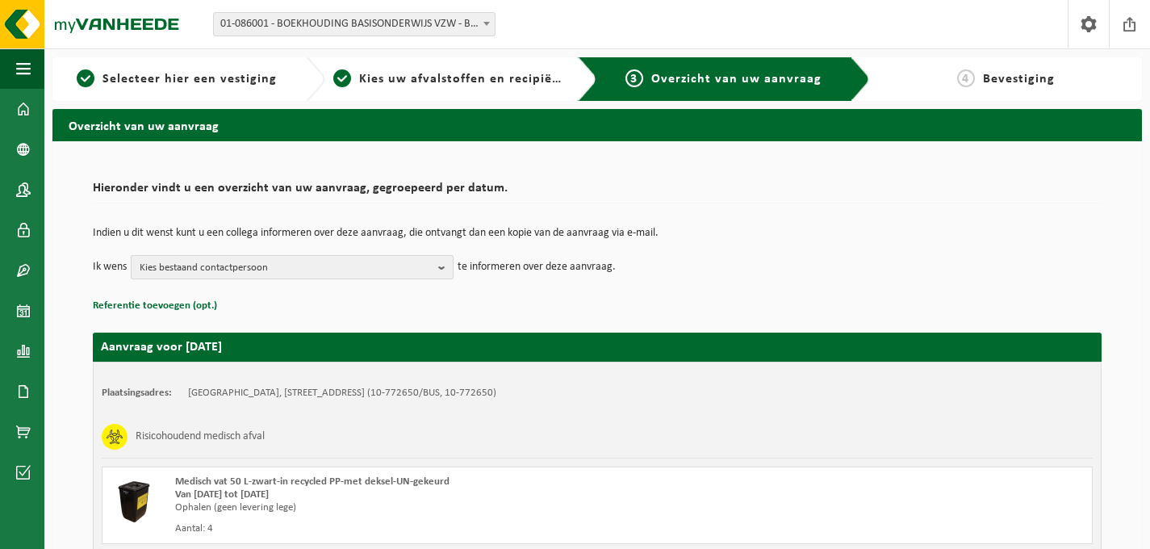
click at [219, 266] on span "Kies bestaand contactpersoon" at bounding box center [286, 268] width 292 height 24
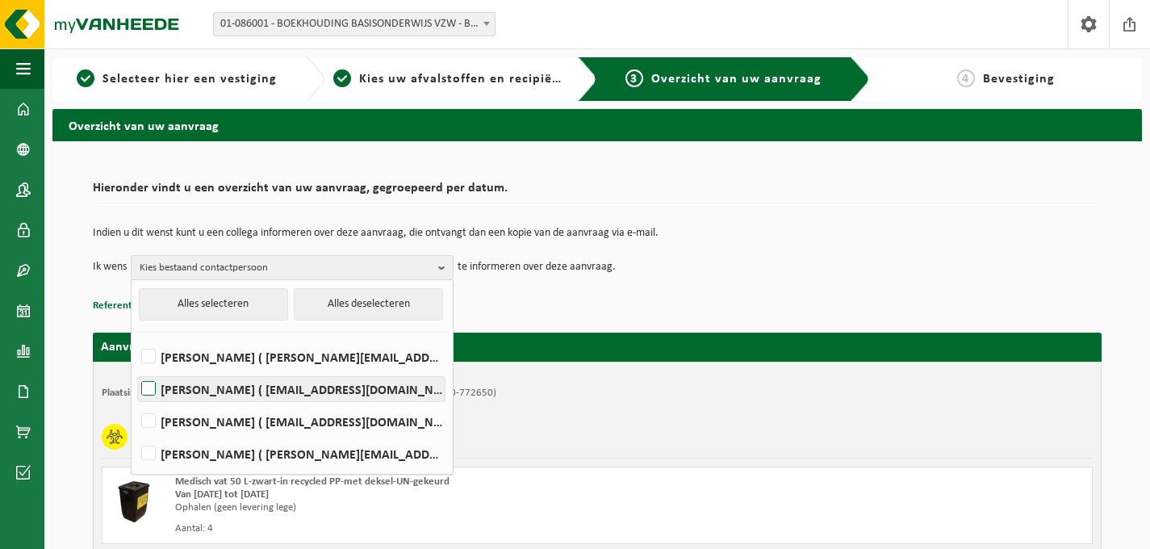
click at [182, 381] on label "BERT BOGAERT ( bert.bogaert@sjsp.be )" at bounding box center [291, 389] width 307 height 24
click at [136, 369] on input "BERT BOGAERT ( bert.bogaert@sjsp.be )" at bounding box center [135, 368] width 1 height 1
checkbox input "true"
click at [677, 303] on p "Referentie toevoegen (opt.)" at bounding box center [597, 305] width 1009 height 21
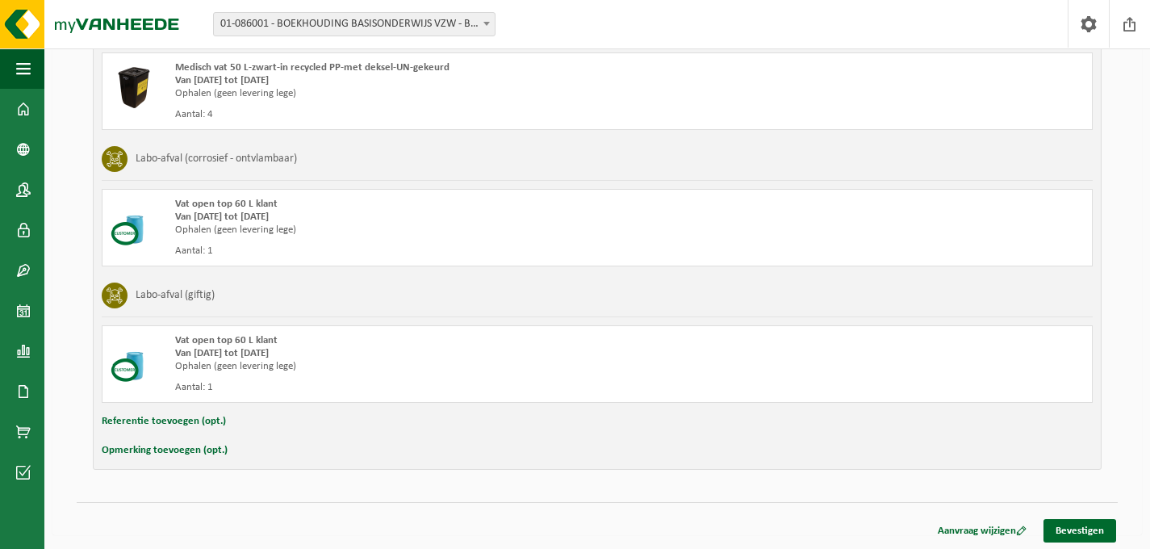
scroll to position [416, 0]
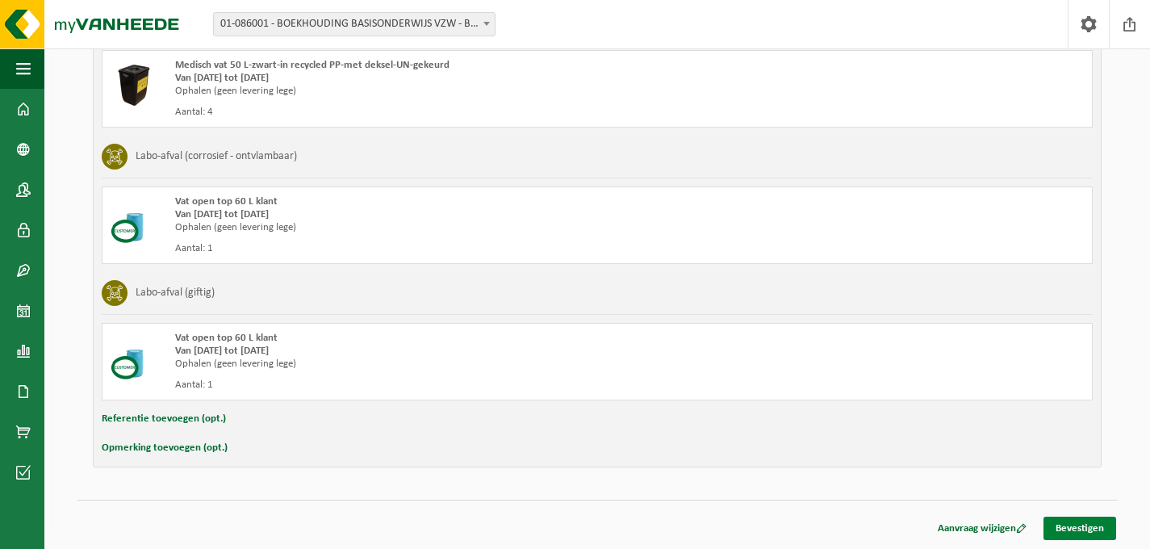
click at [1085, 527] on link "Bevestigen" at bounding box center [1079, 527] width 73 height 23
